Goal: Task Accomplishment & Management: Use online tool/utility

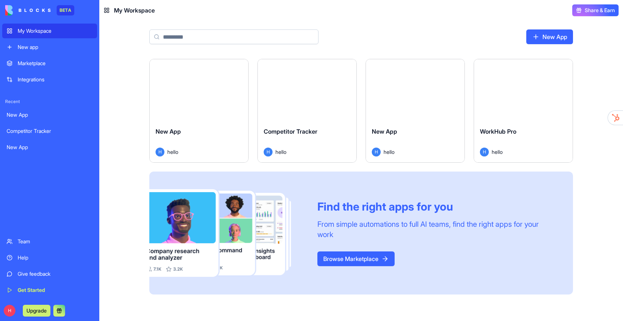
click at [514, 120] on div "Launch" at bounding box center [523, 90] width 99 height 62
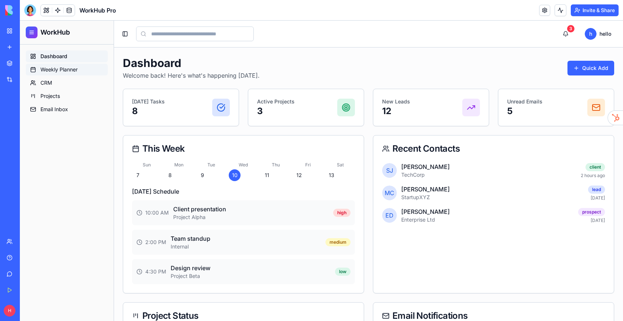
click at [65, 66] on link "Weekly Planner" at bounding box center [67, 70] width 82 height 12
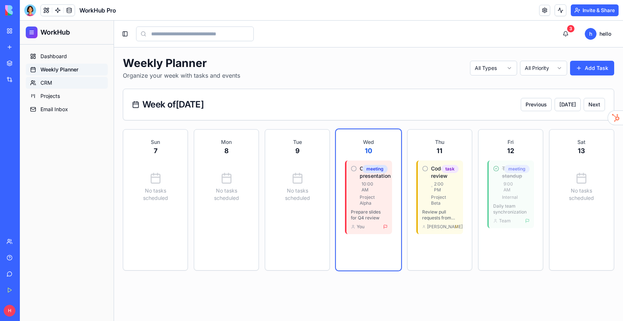
click at [46, 82] on span "CRM" at bounding box center [46, 82] width 12 height 7
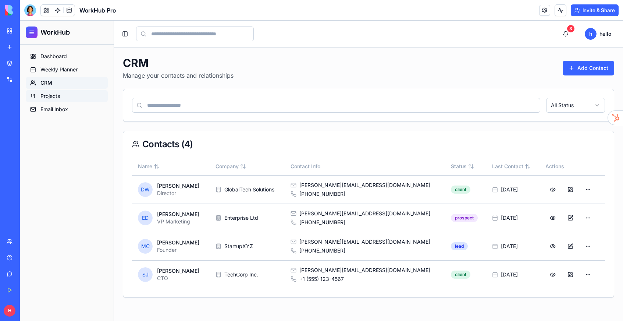
click at [49, 97] on span "Projects" at bounding box center [50, 95] width 20 height 7
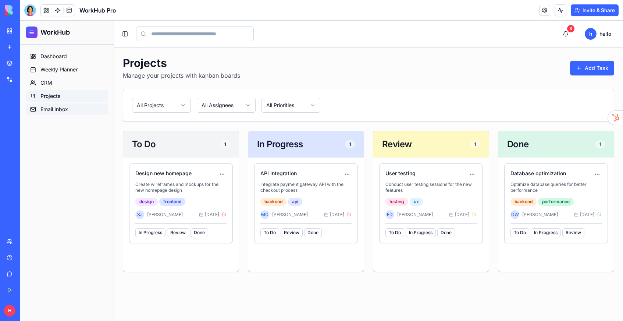
click at [59, 112] on span "Email Inbox" at bounding box center [54, 109] width 28 height 7
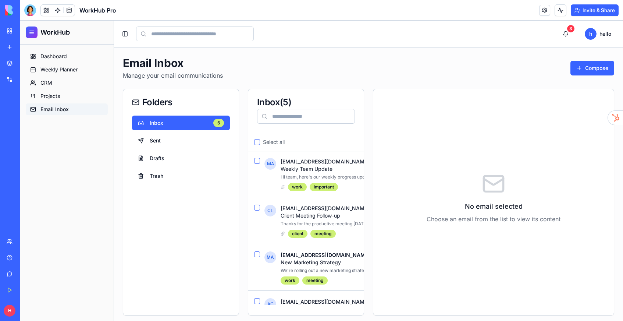
click at [70, 9] on link at bounding box center [69, 10] width 11 height 11
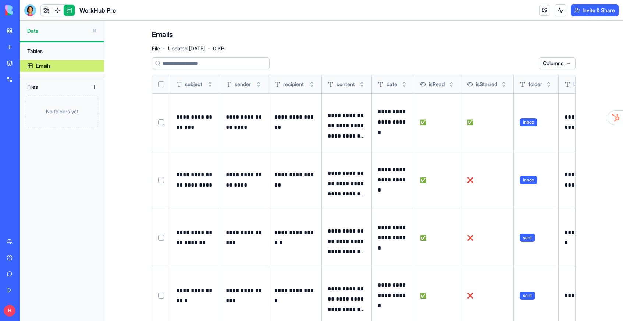
click at [42, 52] on div "Tables" at bounding box center [62, 51] width 77 height 12
click at [39, 91] on div "Files" at bounding box center [53, 87] width 59 height 12
click at [32, 29] on span "Data" at bounding box center [57, 30] width 61 height 7
click at [45, 8] on link at bounding box center [46, 10] width 11 height 11
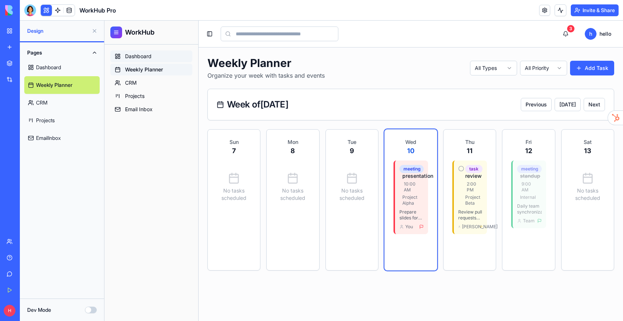
click at [142, 60] on link "Dashboard" at bounding box center [151, 56] width 82 height 12
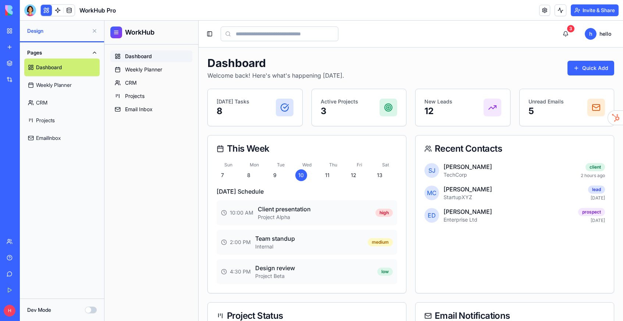
click at [17, 80] on link "Integrations" at bounding box center [16, 79] width 29 height 15
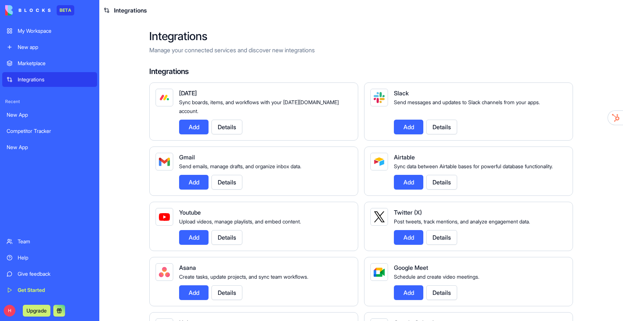
click at [188, 120] on button "Add" at bounding box center [193, 127] width 29 height 15
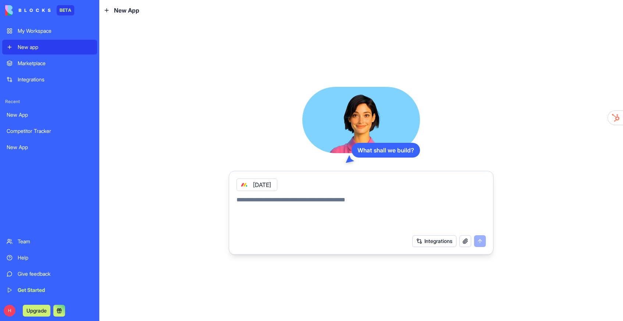
click at [36, 60] on div "Marketplace" at bounding box center [55, 63] width 75 height 7
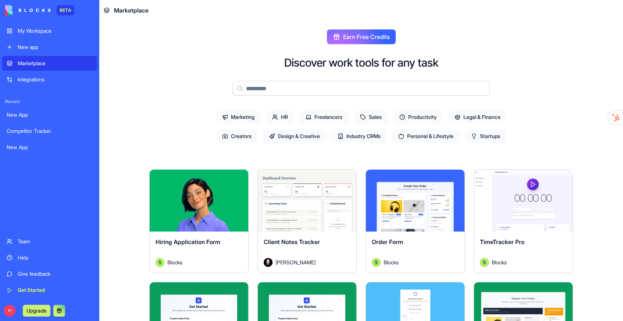
click at [363, 137] on span "Industry CRMs" at bounding box center [359, 136] width 55 height 13
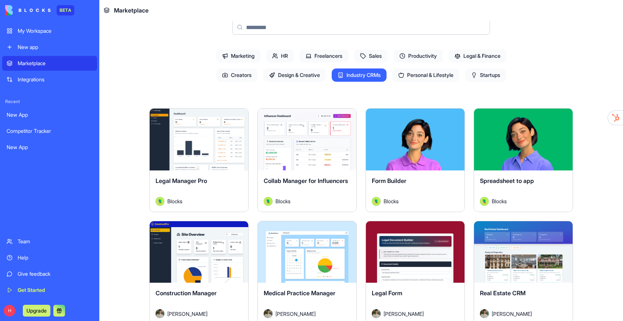
scroll to position [60, 0]
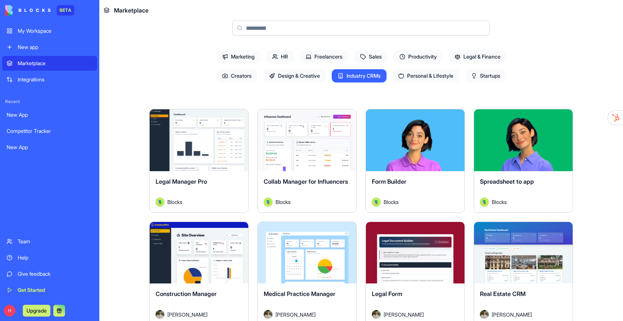
click at [526, 163] on div "Explore" at bounding box center [523, 140] width 99 height 62
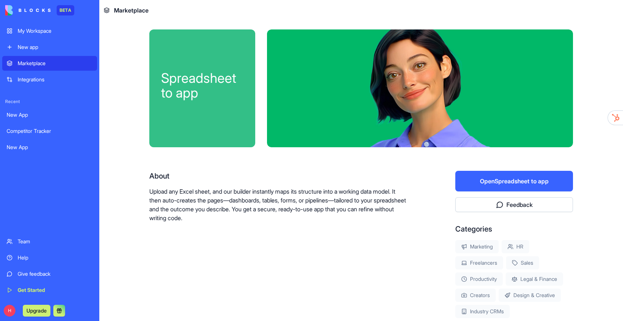
click at [530, 179] on button "Open Spreadsheet to app" at bounding box center [515, 181] width 118 height 21
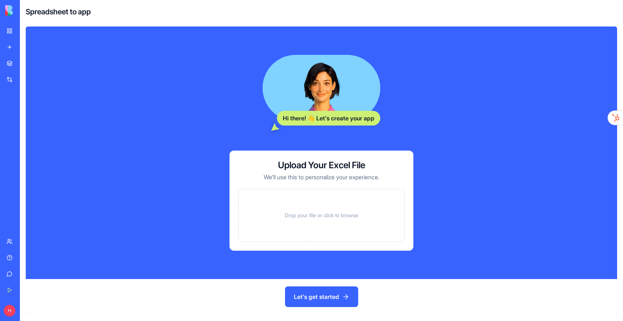
click at [325, 300] on button "Let's get started" at bounding box center [321, 296] width 73 height 21
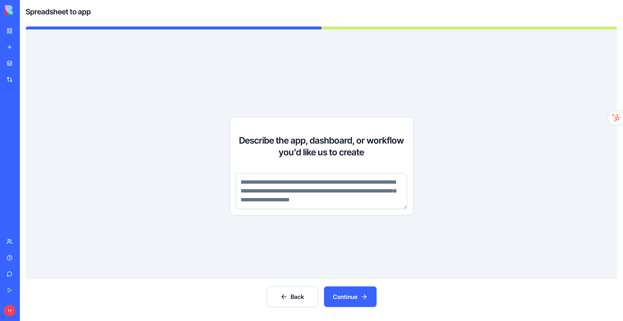
click at [351, 298] on button "Continue" at bounding box center [350, 296] width 53 height 21
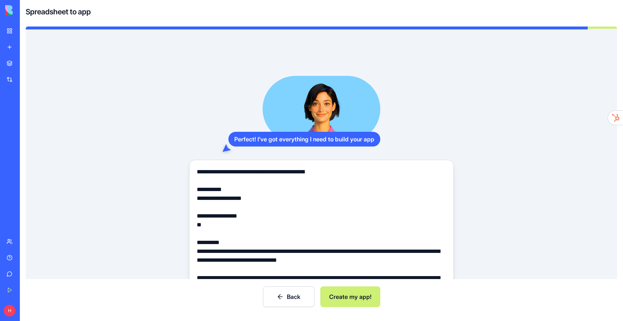
click at [234, 199] on textarea "**********" at bounding box center [322, 233] width 250 height 132
click at [22, 129] on div "Competitor Tracker" at bounding box center [17, 130] width 21 height 7
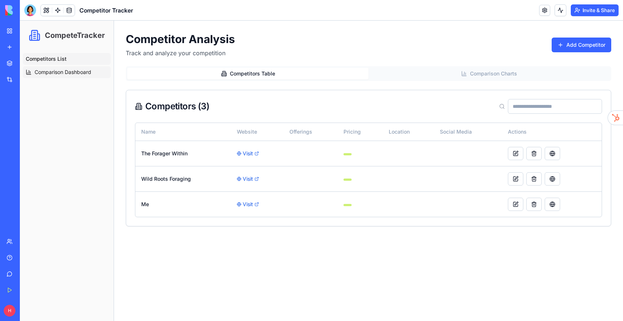
click at [61, 73] on span "Comparison Dashboard" at bounding box center [63, 71] width 57 height 7
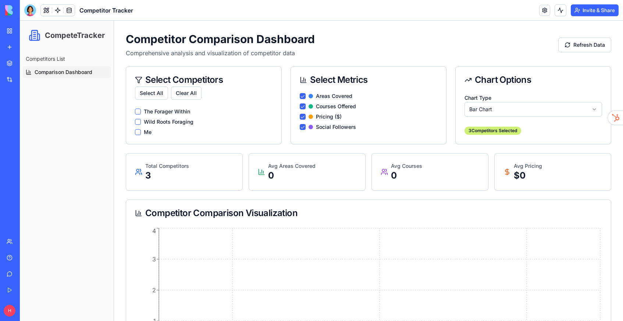
click at [26, 30] on div "My Workspace" at bounding box center [23, 30] width 10 height 7
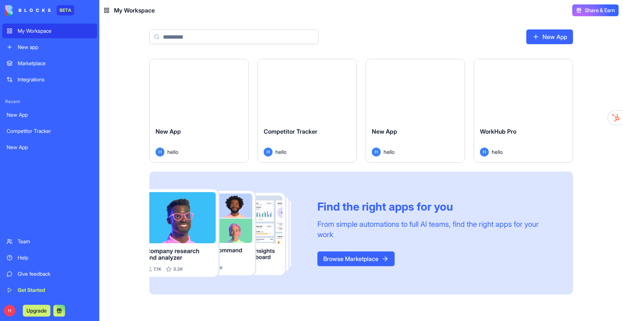
click at [512, 140] on div "WorkHub Pro" at bounding box center [523, 137] width 87 height 21
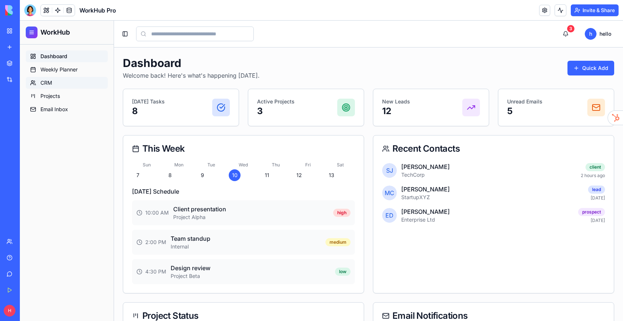
click at [41, 81] on span "CRM" at bounding box center [46, 82] width 12 height 7
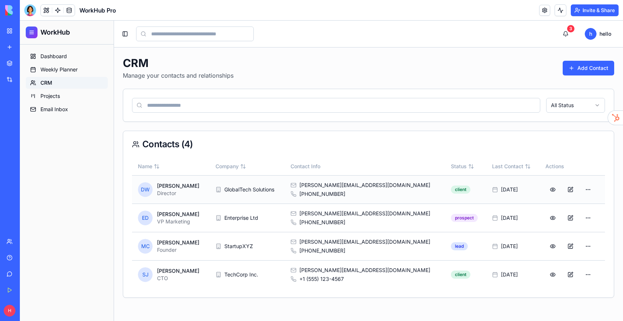
click at [350, 182] on span "[PERSON_NAME][EMAIL_ADDRESS][DOMAIN_NAME]" at bounding box center [365, 184] width 131 height 7
click at [315, 183] on td "[PERSON_NAME][EMAIL_ADDRESS][DOMAIN_NAME] [PHONE_NUMBER]" at bounding box center [365, 189] width 161 height 28
click at [27, 65] on div "Marketplace" at bounding box center [23, 63] width 10 height 7
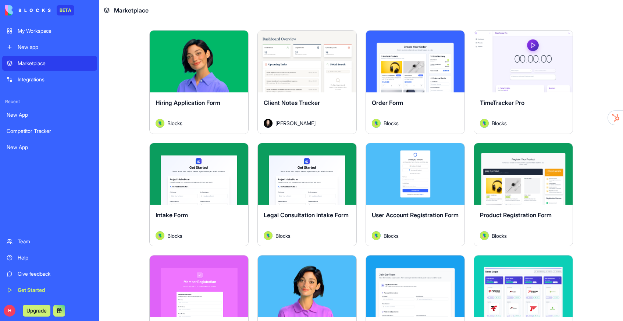
scroll to position [25, 0]
